Goal: Use online tool/utility: Utilize a website feature to perform a specific function

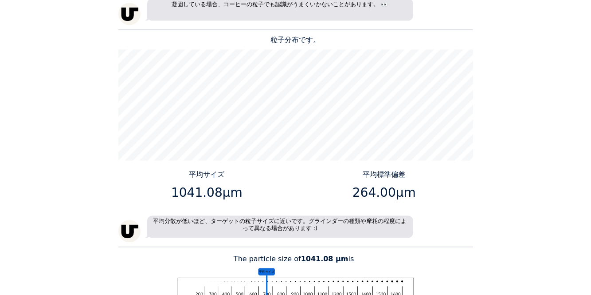
scroll to position [878, 0]
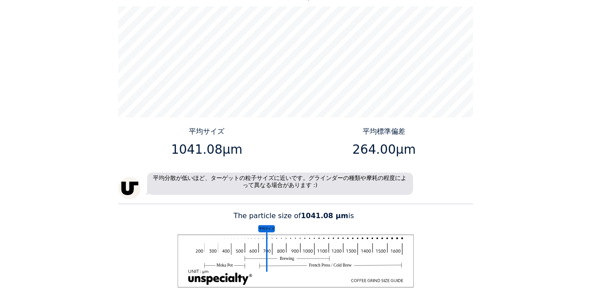
click at [354, 109] on div "Home Courses About us Tools Sign in" at bounding box center [295, 147] width 591 height 295
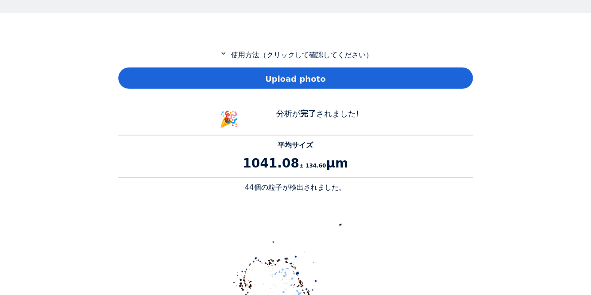
scroll to position [394, 0]
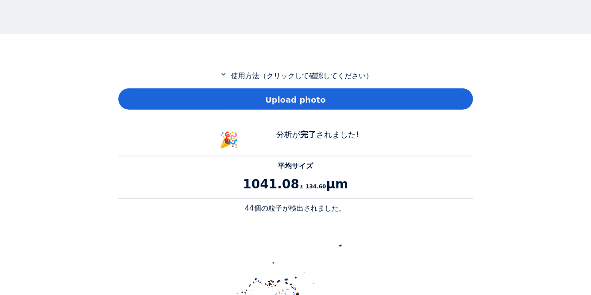
click at [354, 99] on div "Upload photo" at bounding box center [295, 98] width 355 height 21
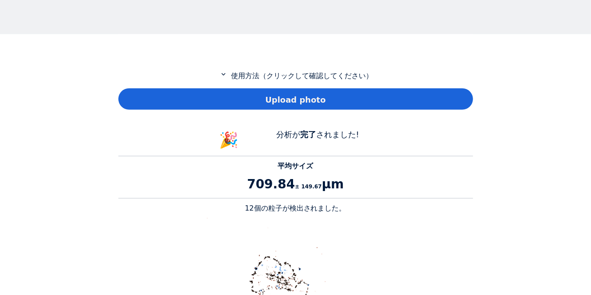
scroll to position [813, 355]
click at [354, 94] on div "Upload photo" at bounding box center [295, 98] width 355 height 21
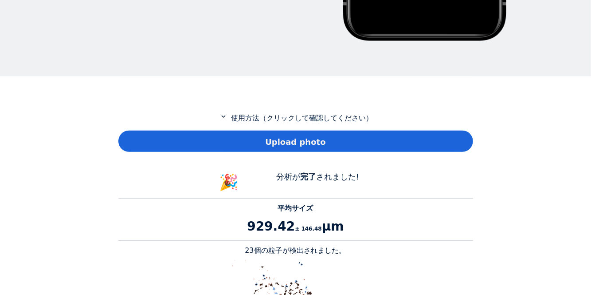
scroll to position [350, 0]
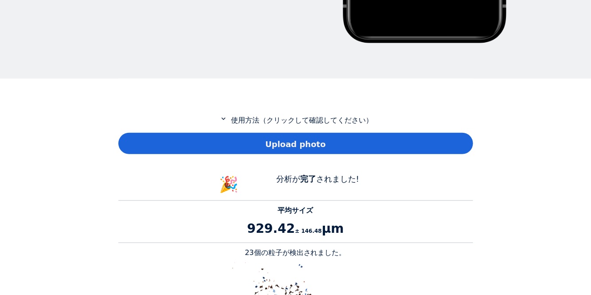
click at [354, 145] on div "Upload photo" at bounding box center [295, 143] width 355 height 21
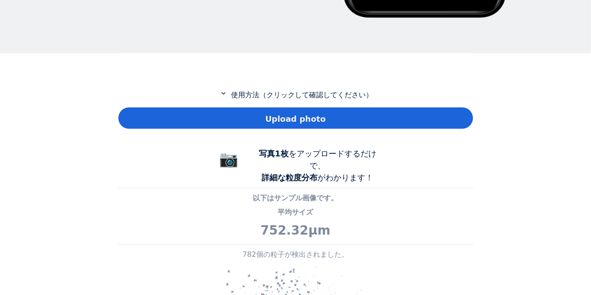
scroll to position [374, 0]
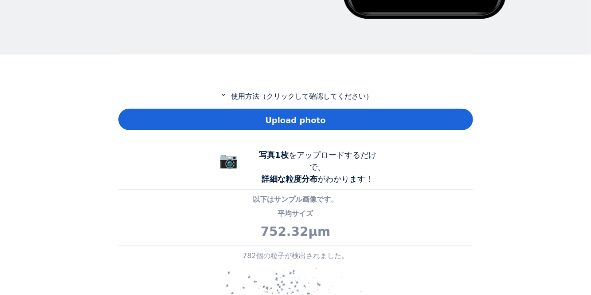
click at [420, 113] on div "Upload photo" at bounding box center [295, 119] width 355 height 21
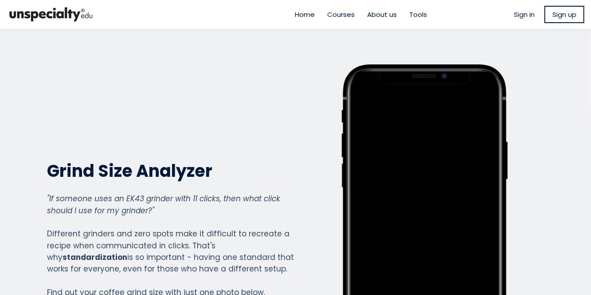
scroll to position [389, 0]
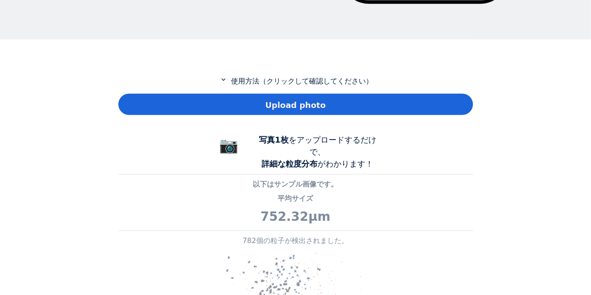
click at [319, 99] on div "Upload photo" at bounding box center [295, 104] width 355 height 21
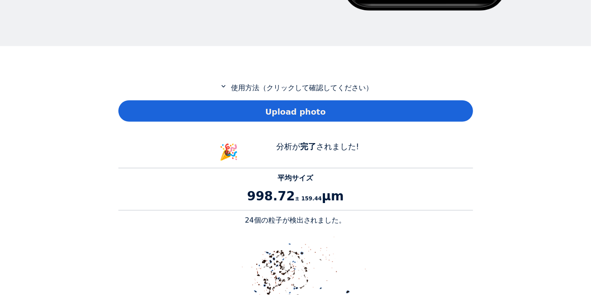
scroll to position [382, 0]
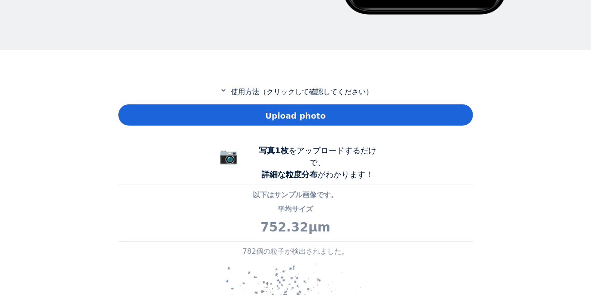
scroll to position [641, 355]
click at [417, 109] on div "Upload photo" at bounding box center [295, 114] width 355 height 21
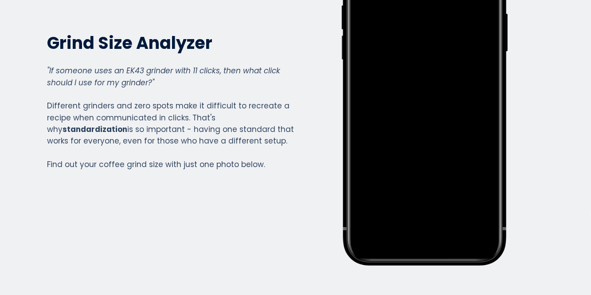
scroll to position [0, 0]
